Goal: Task Accomplishment & Management: Use online tool/utility

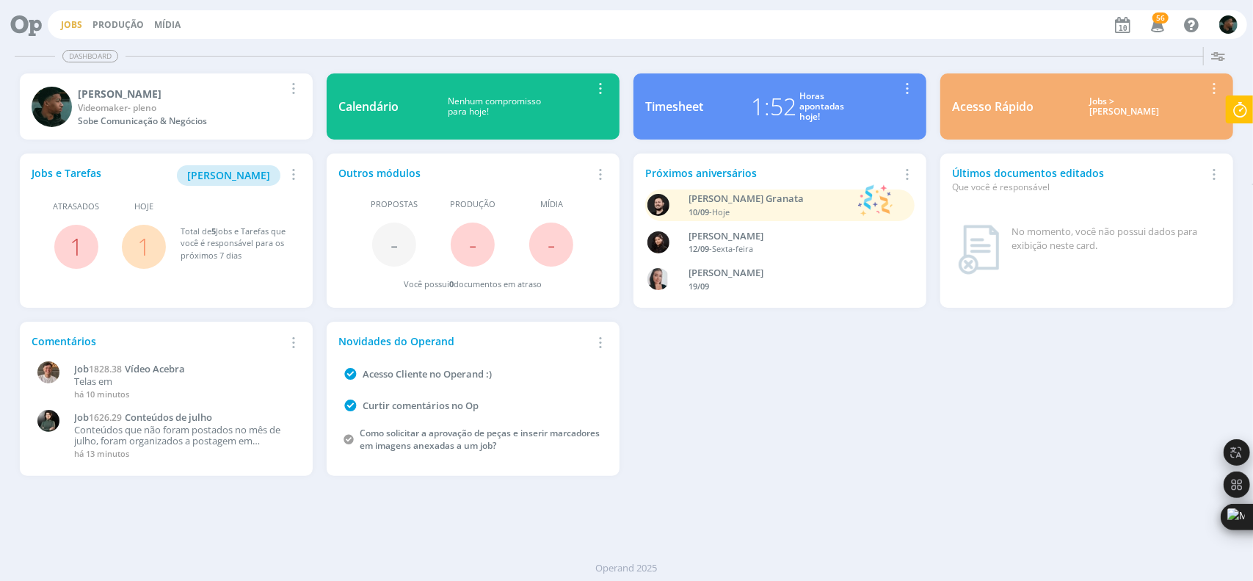
click at [68, 21] on link "Jobs" at bounding box center [71, 24] width 21 height 12
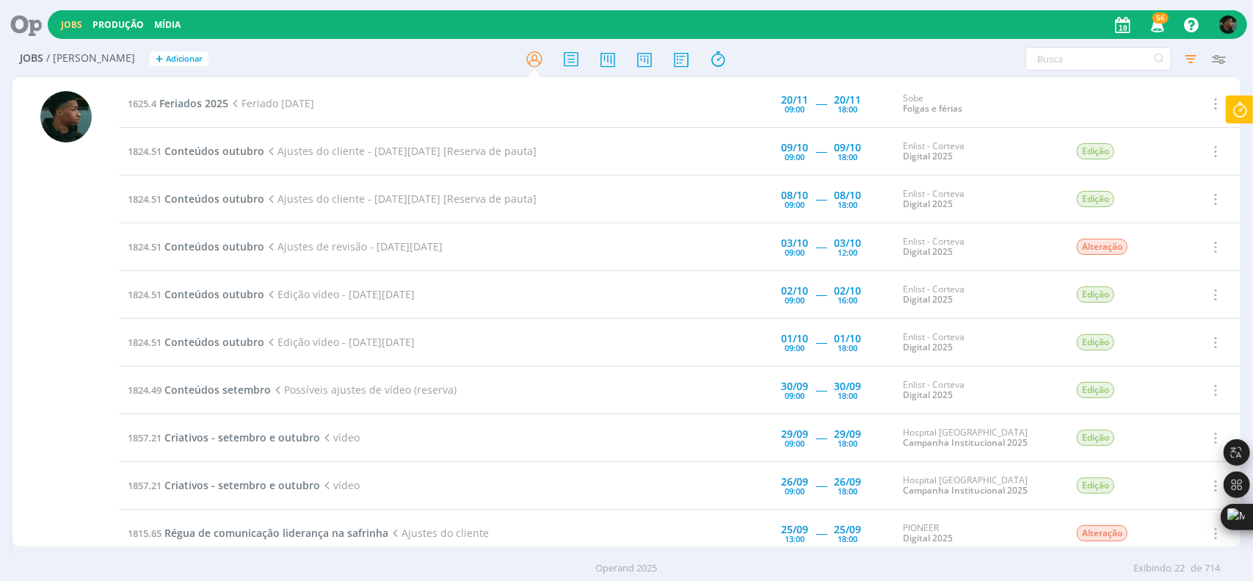
click at [1228, 111] on icon at bounding box center [1240, 109] width 26 height 29
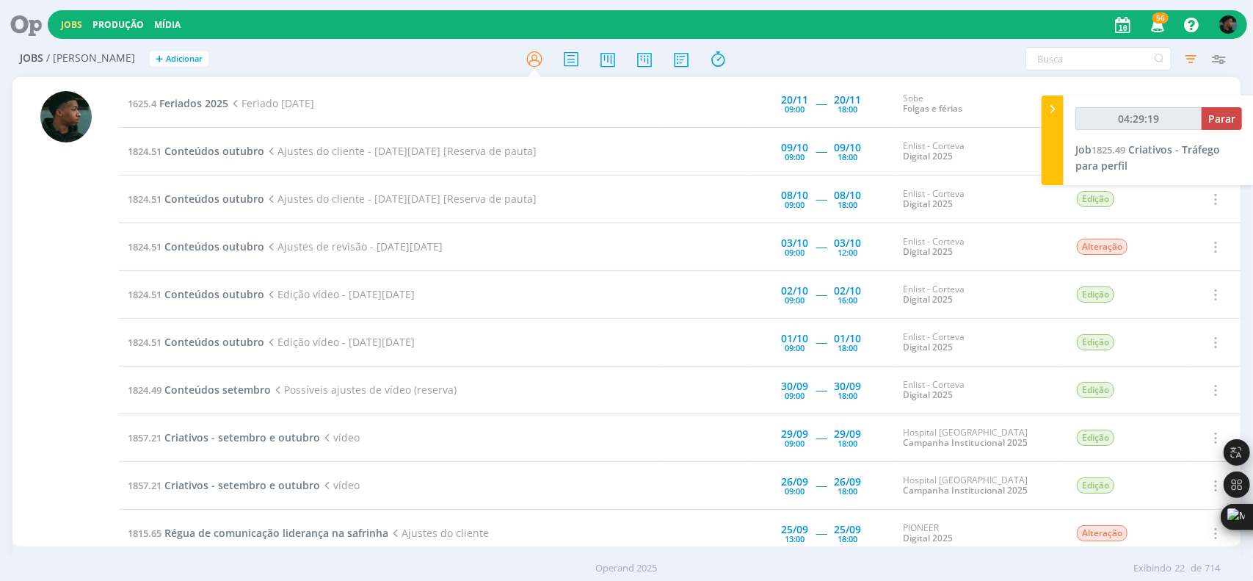
type input "04:29:20"
click at [1229, 126] on button "Parar" at bounding box center [1222, 118] width 40 height 23
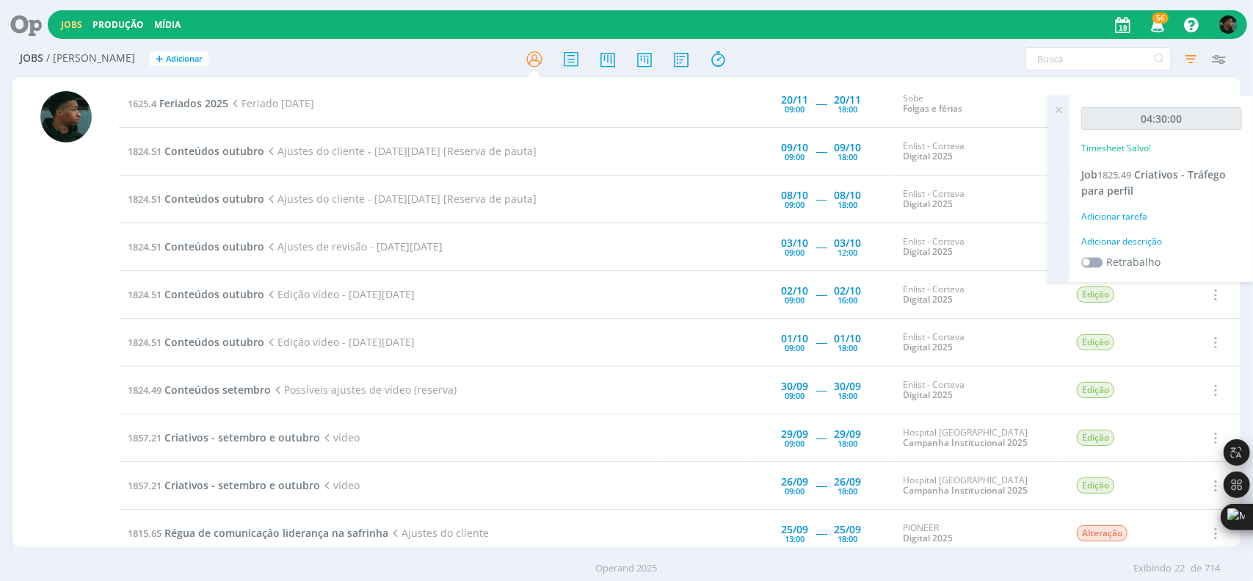
click at [1123, 236] on div "Adicionar descrição" at bounding box center [1162, 241] width 161 height 13
click at [1132, 247] on textarea at bounding box center [1161, 265] width 153 height 52
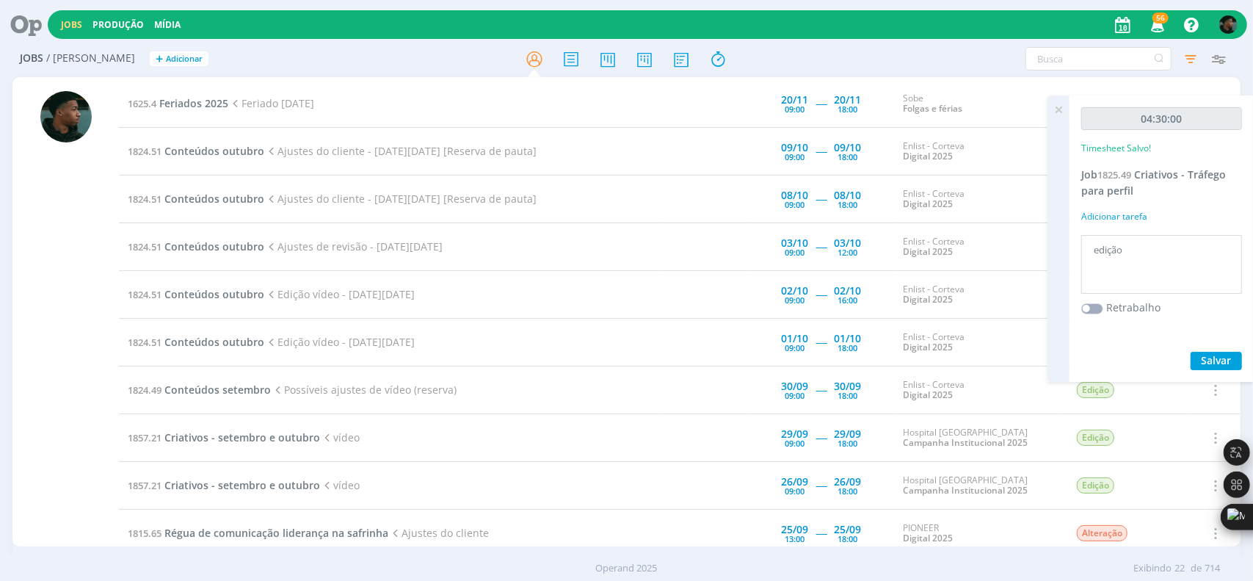
type textarea "edição"
click at [1202, 355] on span "Salvar" at bounding box center [1217, 360] width 30 height 14
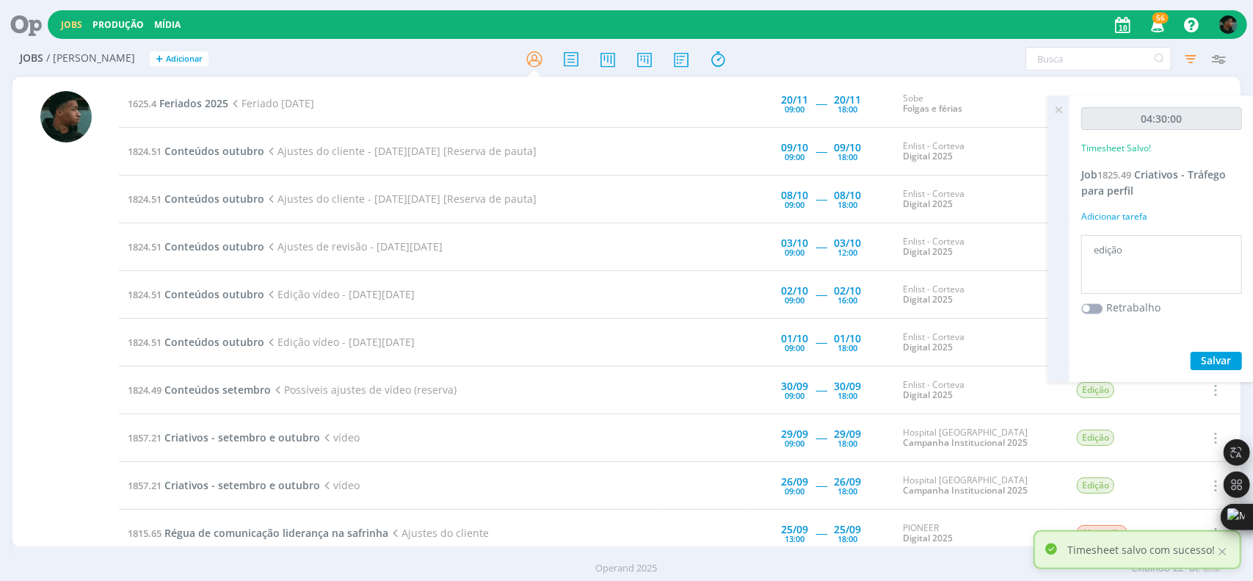
click at [1063, 109] on icon at bounding box center [1059, 109] width 26 height 29
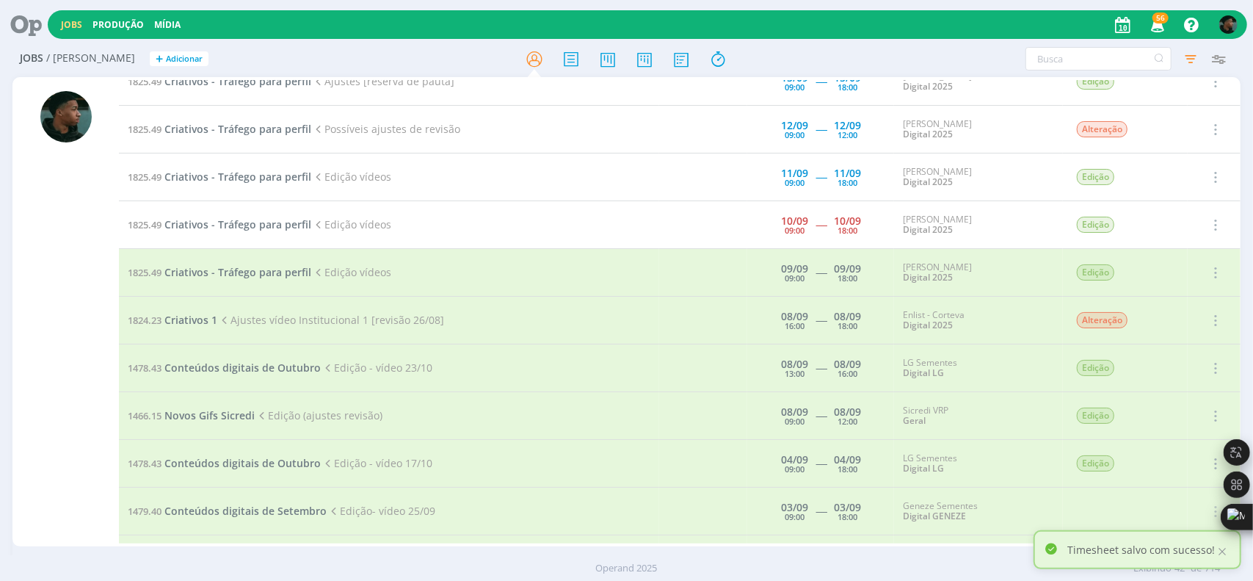
scroll to position [927, 0]
